Goal: Navigation & Orientation: Find specific page/section

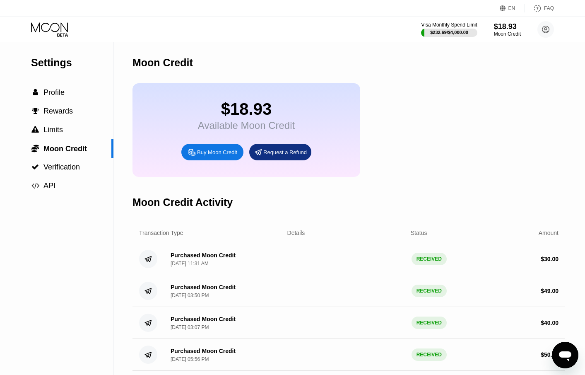
click at [53, 27] on icon at bounding box center [50, 29] width 38 height 14
